Goal: Task Accomplishment & Management: Use online tool/utility

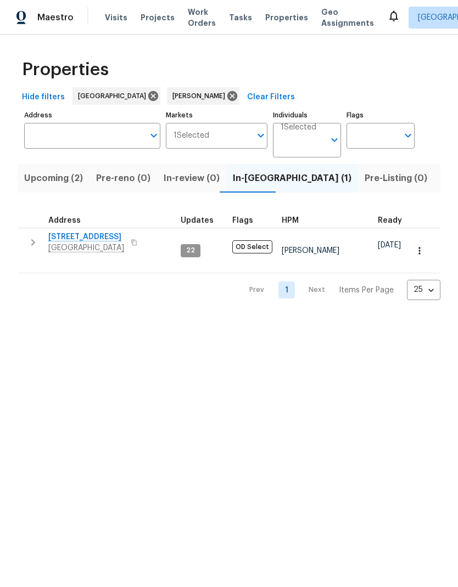
scroll to position [0, 15]
click at [423, 245] on icon "button" at bounding box center [419, 250] width 11 height 11
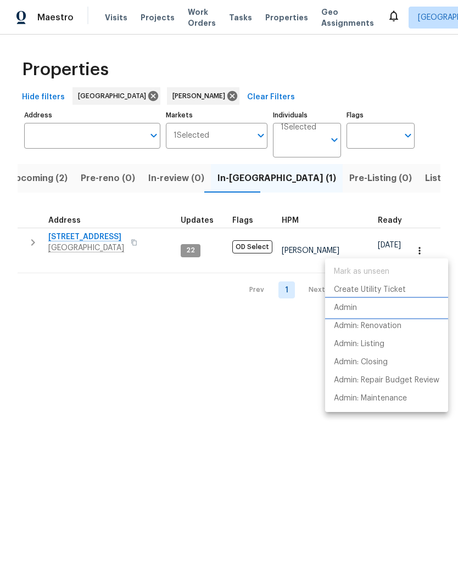
click at [366, 308] on li "Admin" at bounding box center [386, 308] width 123 height 18
click at [228, 397] on div at bounding box center [229, 293] width 458 height 587
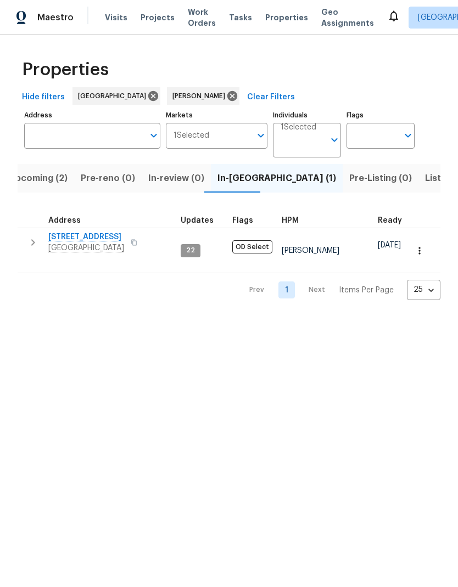
click at [121, 239] on span "[STREET_ADDRESS]" at bounding box center [86, 237] width 76 height 11
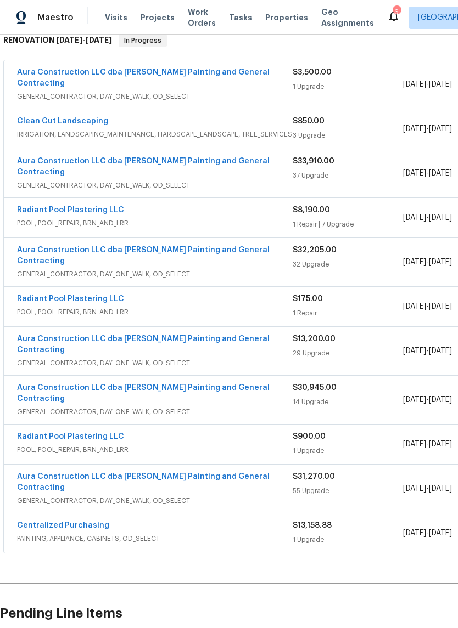
scroll to position [196, 0]
click at [105, 206] on link "Radiant Pool Plastering LLC" at bounding box center [70, 210] width 107 height 8
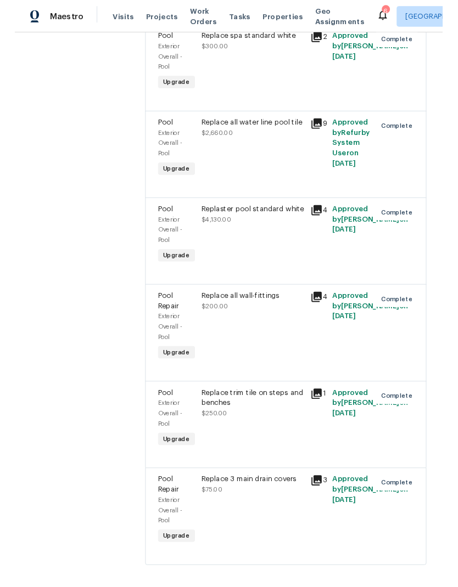
scroll to position [296, 0]
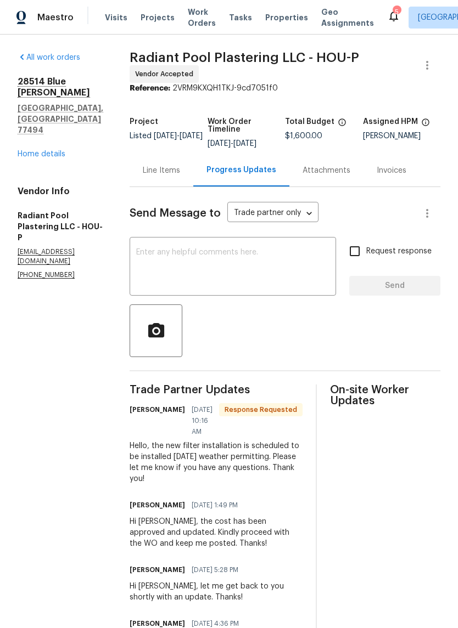
click at [180, 176] on div "Line Items" at bounding box center [161, 170] width 37 height 11
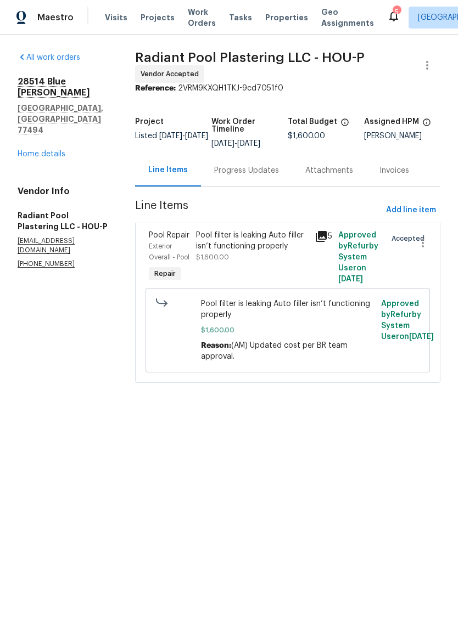
click at [389, 19] on icon at bounding box center [393, 16] width 9 height 11
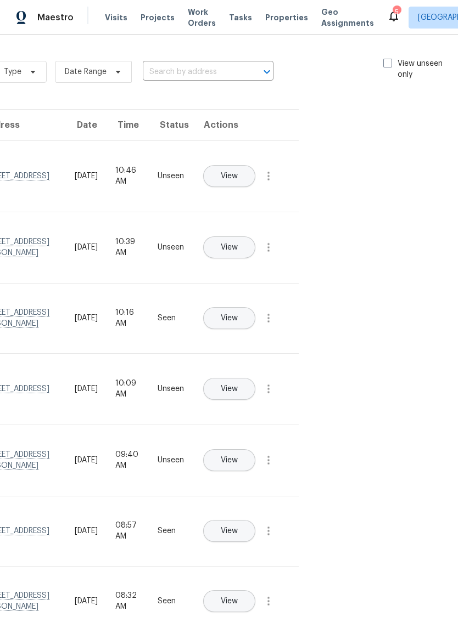
scroll to position [0, 123]
click at [390, 63] on span at bounding box center [388, 63] width 9 height 9
click at [390, 63] on input "View unseen only" at bounding box center [387, 61] width 7 height 7
checkbox input "true"
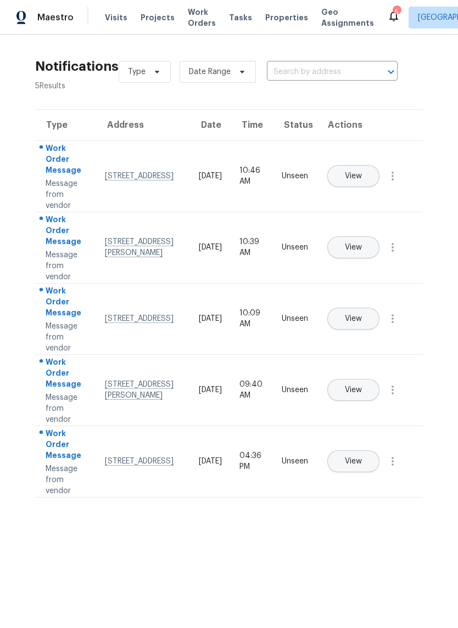
scroll to position [0, 0]
click at [394, 189] on button "button" at bounding box center [392, 176] width 26 height 26
click at [368, 190] on div "Mark Seen" at bounding box center [330, 189] width 86 height 11
click at [399, 253] on icon "button" at bounding box center [392, 246] width 13 height 13
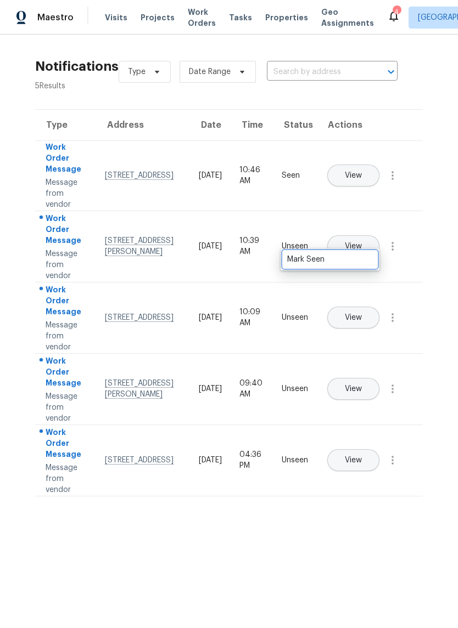
click at [367, 266] on link "Mark Seen" at bounding box center [329, 259] width 93 height 16
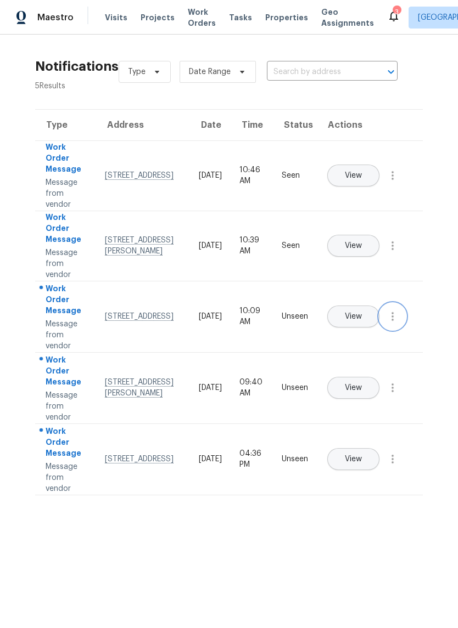
click at [394, 323] on icon "button" at bounding box center [392, 316] width 13 height 13
click at [362, 336] on link "Mark Seen" at bounding box center [329, 330] width 93 height 16
click at [395, 395] on icon "button" at bounding box center [392, 387] width 13 height 13
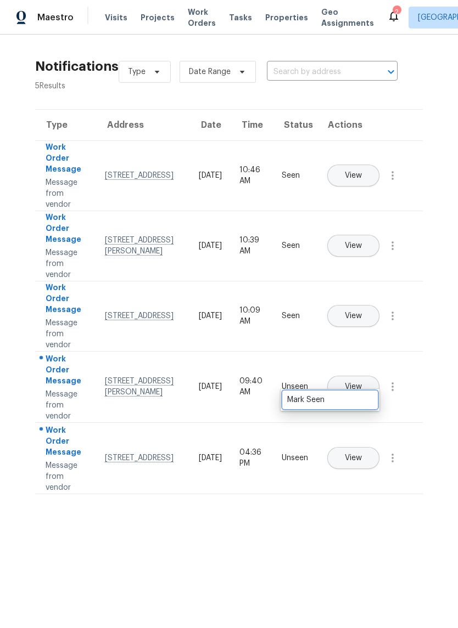
click at [360, 402] on div "Mark Seen" at bounding box center [330, 400] width 86 height 11
click at [398, 465] on icon "button" at bounding box center [392, 458] width 13 height 13
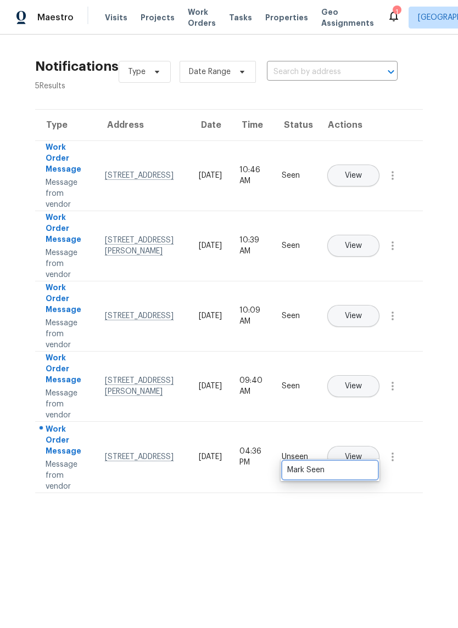
click at [367, 475] on div "Mark Seen" at bounding box center [330, 470] width 86 height 11
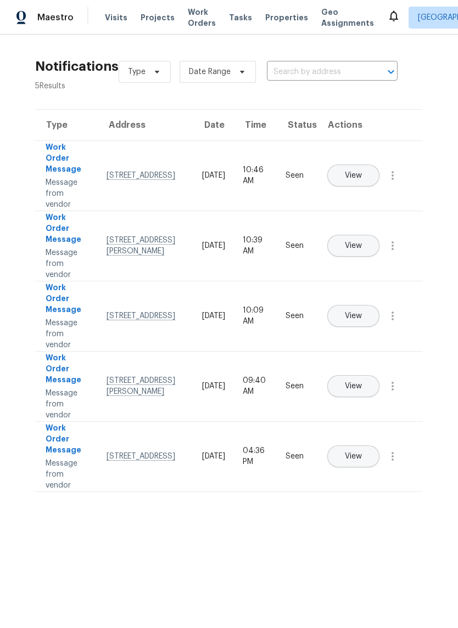
click at [198, 16] on span "Work Orders" at bounding box center [202, 18] width 28 height 22
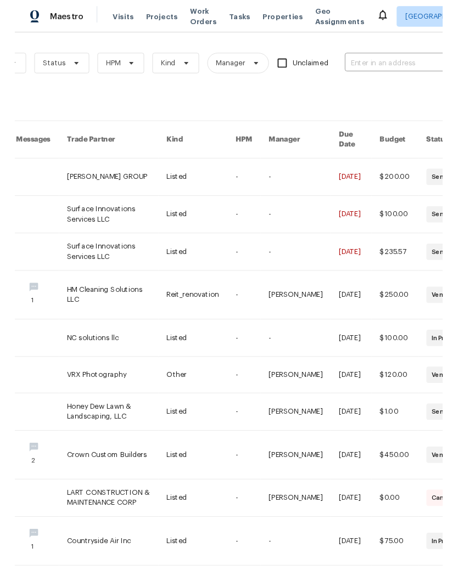
scroll to position [0, 112]
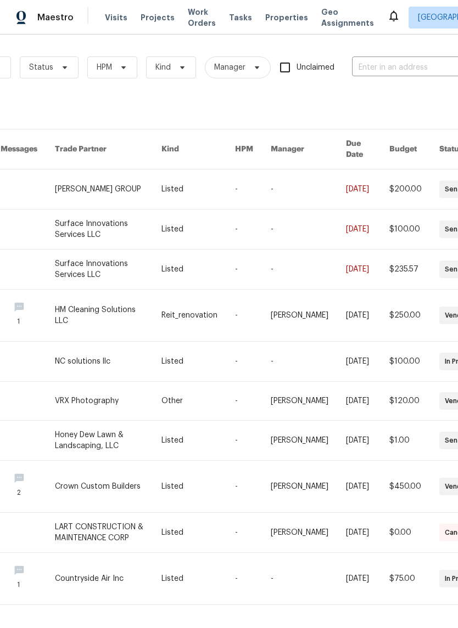
click at [403, 76] on input "text" at bounding box center [407, 67] width 110 height 17
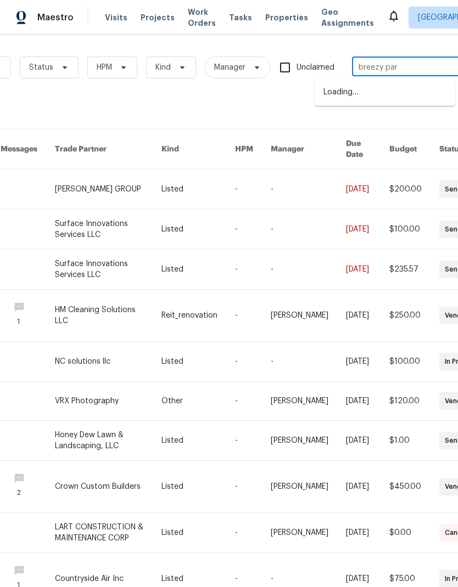
type input "breezy park"
click at [415, 94] on li "5122 Breezy Parke Ln, Richmond, TX 77469" at bounding box center [384, 98] width 141 height 30
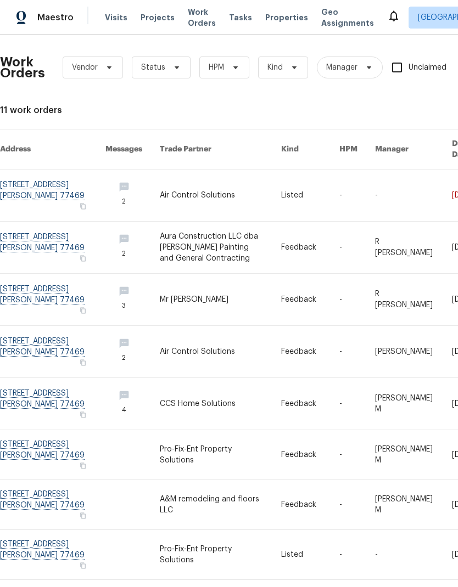
click at [222, 186] on link at bounding box center [220, 196] width 121 height 52
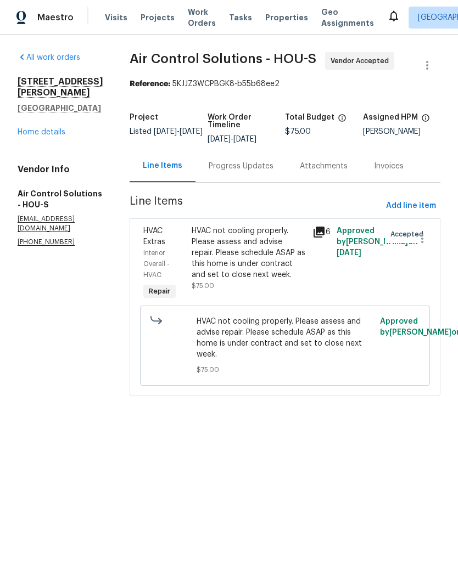
click at [273, 172] on div "Progress Updates" at bounding box center [241, 166] width 65 height 11
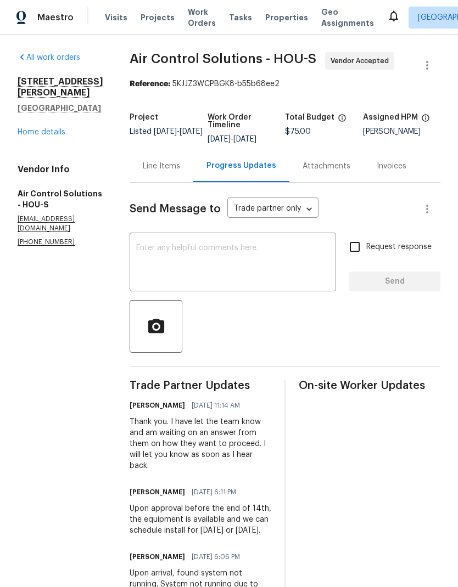
click at [297, 269] on textarea at bounding box center [232, 263] width 193 height 38
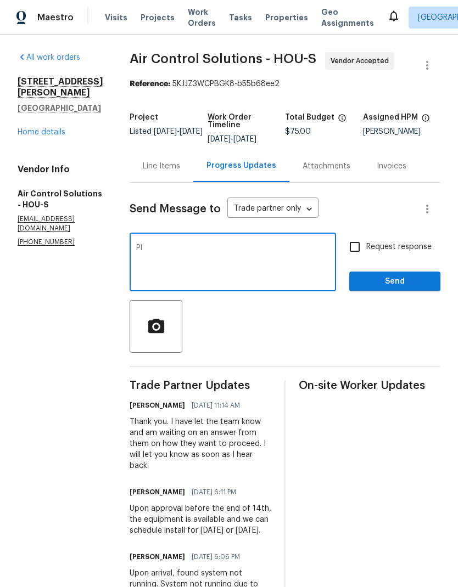
type textarea "P"
type textarea "The team has opted to not move forward with the repair now. Please set this to …"
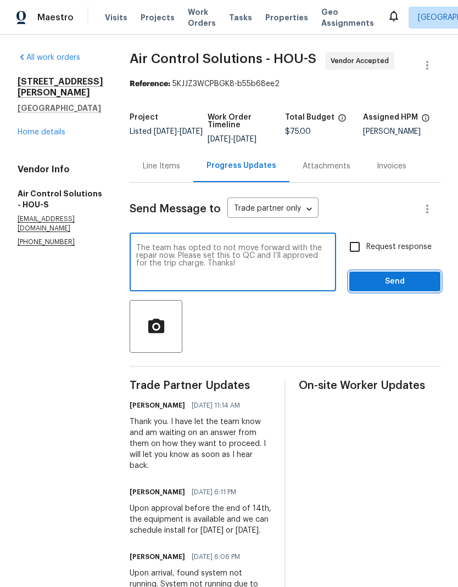
click at [417, 289] on span "Send" at bounding box center [395, 282] width 74 height 14
